Goal: Information Seeking & Learning: Find specific fact

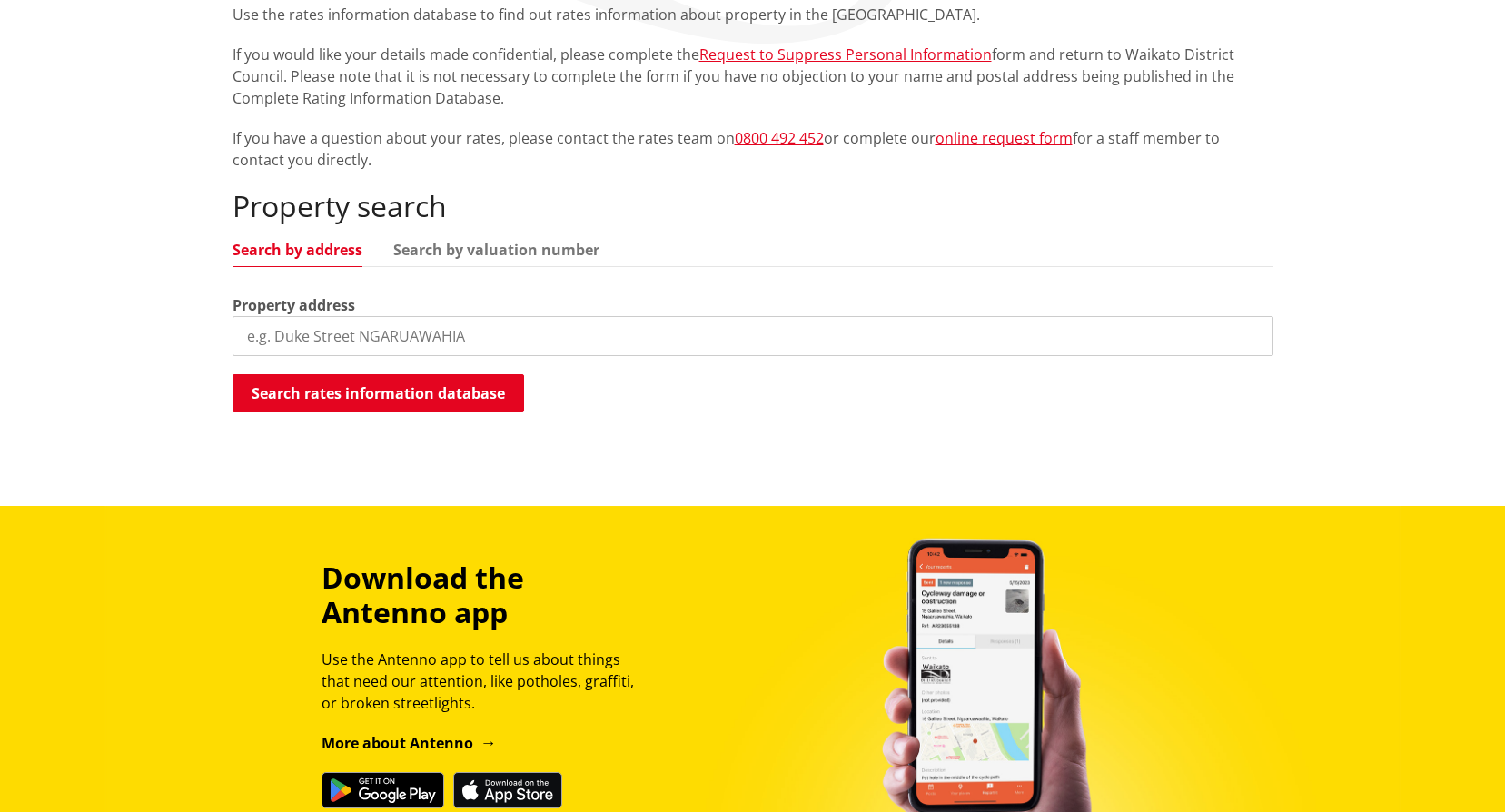
scroll to position [363, 0]
click at [494, 322] on input "search" at bounding box center [753, 335] width 1041 height 40
type input "31 upland"
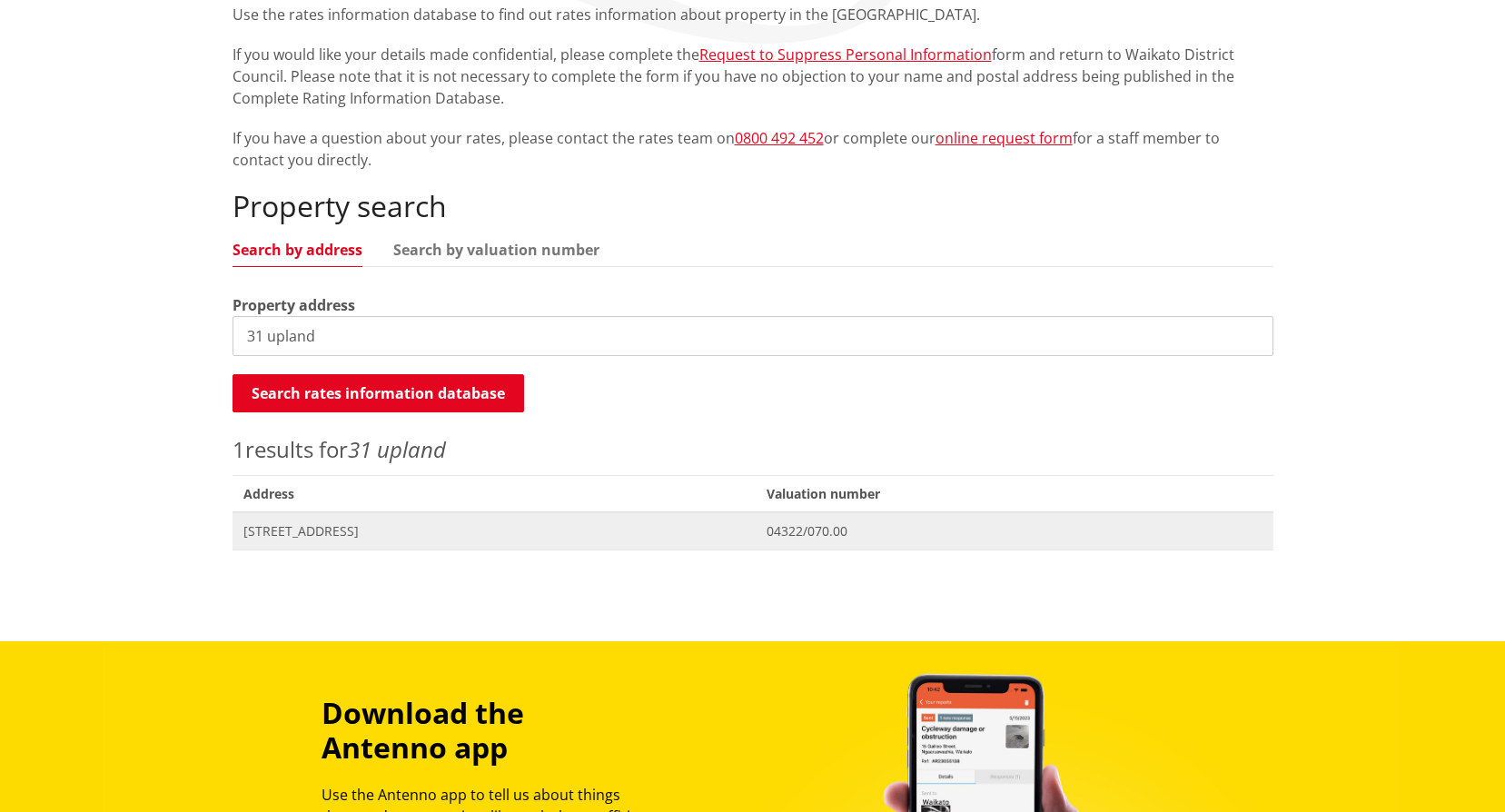
click at [298, 535] on span "[STREET_ADDRESS]" at bounding box center [494, 531] width 502 height 18
